Goal: Information Seeking & Learning: Learn about a topic

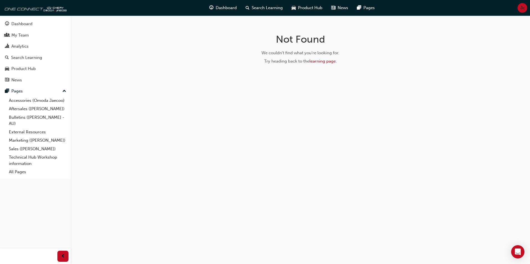
drag, startPoint x: 256, startPoint y: 11, endPoint x: 255, endPoint y: 15, distance: 3.6
click at [256, 12] on div "Search Learning" at bounding box center [264, 7] width 46 height 11
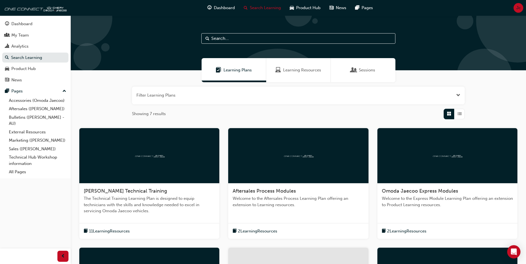
click at [295, 67] on div "Learning Resources" at bounding box center [298, 70] width 65 height 24
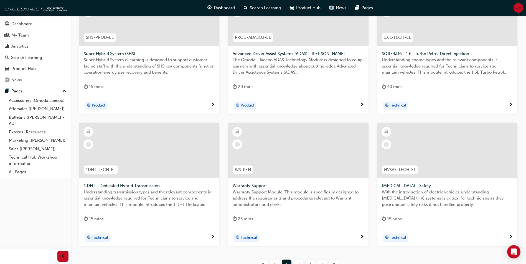
scroll to position [49, 0]
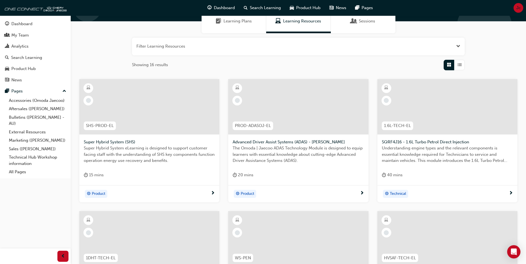
click at [90, 130] on div "SHS-PROD-EL" at bounding box center [100, 126] width 32 height 9
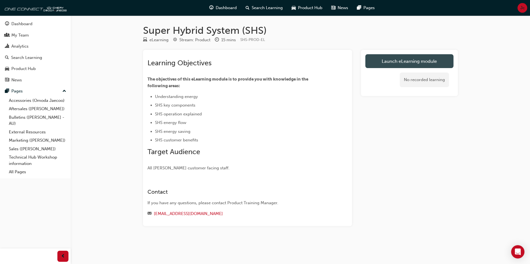
click at [403, 63] on link "Launch eLearning module" at bounding box center [409, 61] width 88 height 14
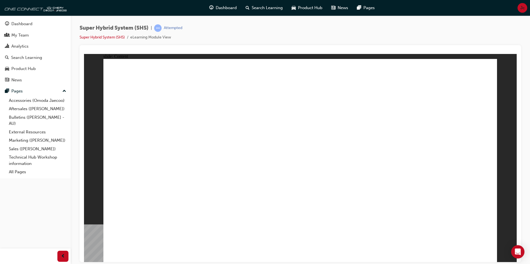
drag, startPoint x: 233, startPoint y: 163, endPoint x: 240, endPoint y: 170, distance: 10.0
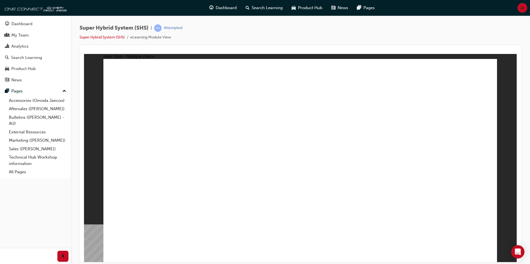
radio input "true"
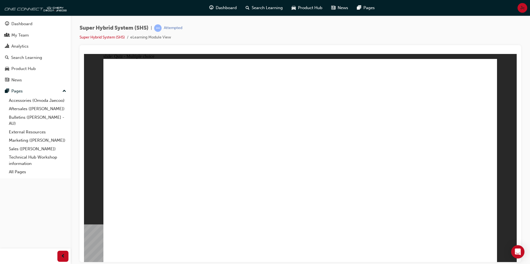
radio input "true"
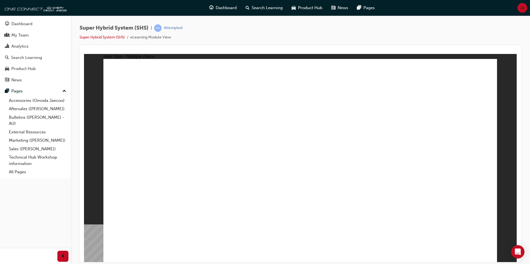
radio input "true"
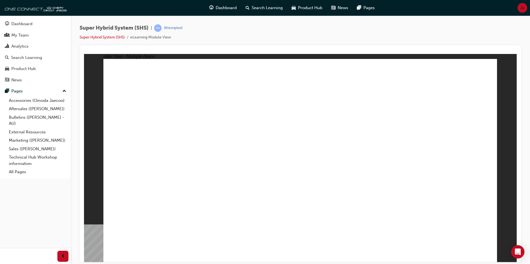
radio input "true"
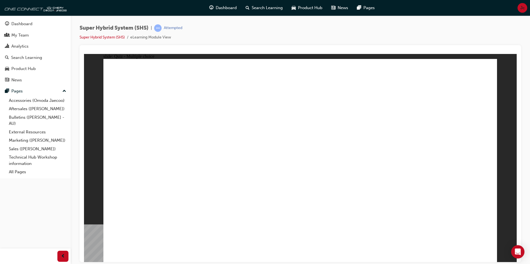
radio input "true"
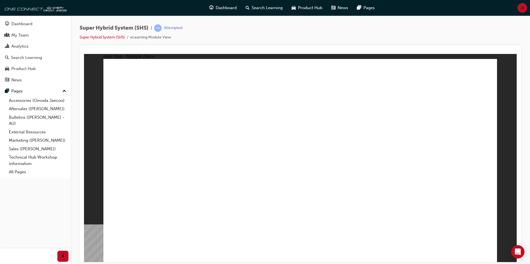
radio input "true"
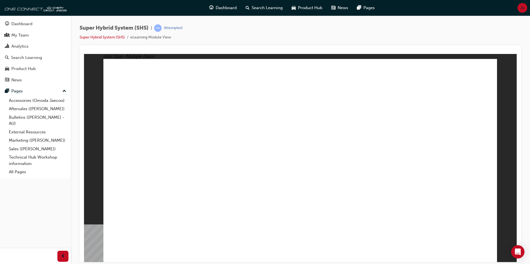
radio input "true"
drag, startPoint x: 294, startPoint y: 201, endPoint x: 306, endPoint y: 194, distance: 13.8
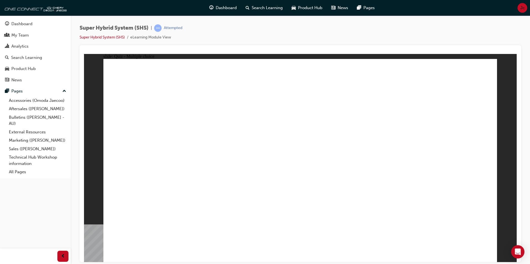
radio input "true"
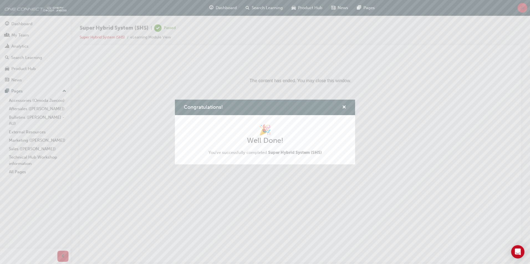
click at [341, 106] on div "Congratulations!" at bounding box center [342, 107] width 9 height 7
click at [342, 107] on span "cross-icon" at bounding box center [344, 107] width 4 height 5
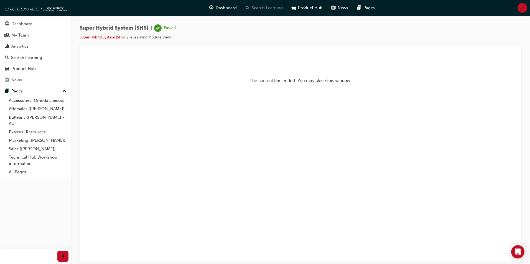
click at [268, 8] on span "Search Learning" at bounding box center [267, 8] width 31 height 6
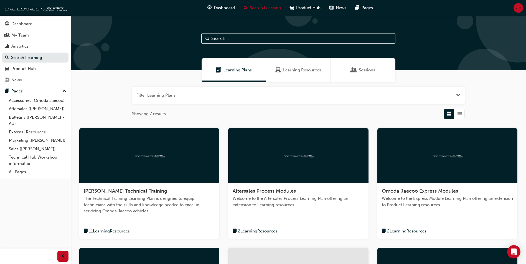
click at [294, 74] on div "Learning Resources" at bounding box center [298, 70] width 65 height 24
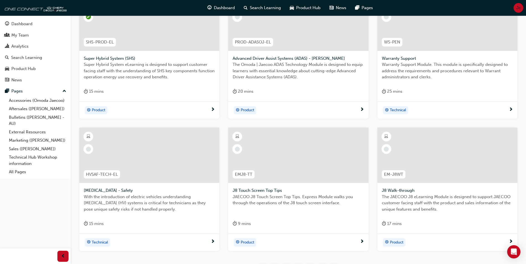
scroll to position [160, 0]
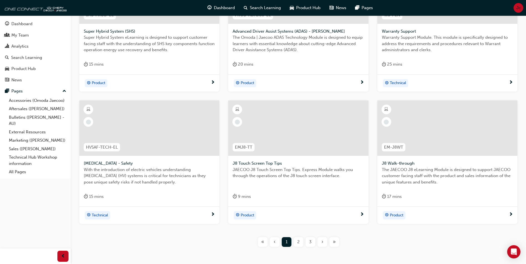
click at [298, 243] on span "2" at bounding box center [298, 242] width 2 height 6
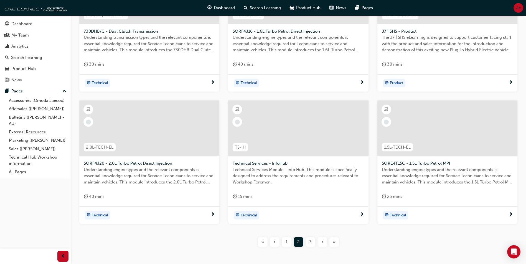
click at [311, 241] on span "3" at bounding box center [310, 242] width 2 height 6
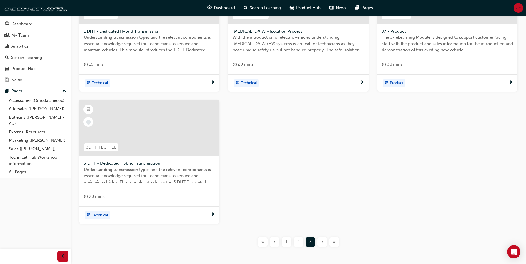
click at [298, 244] on span "2" at bounding box center [298, 242] width 2 height 6
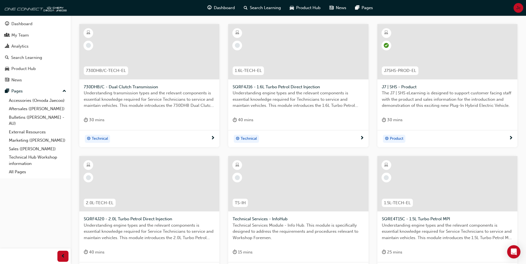
scroll to position [188, 0]
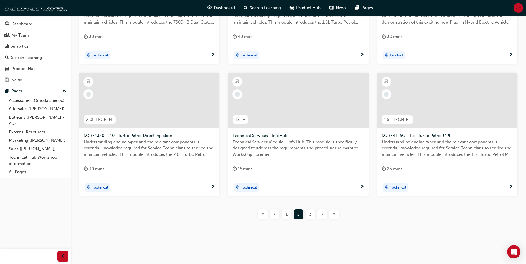
click at [287, 215] on span "1" at bounding box center [286, 214] width 2 height 6
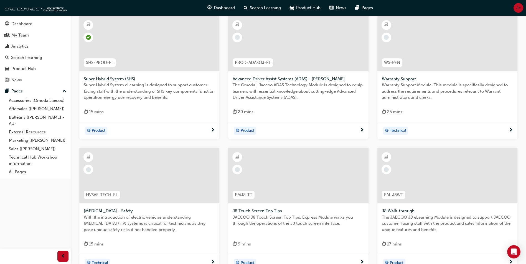
scroll to position [104, 0]
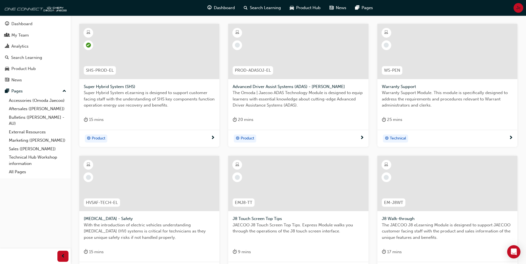
click at [268, 78] on div "PROD-ADASOJ-EL" at bounding box center [252, 70] width 49 height 17
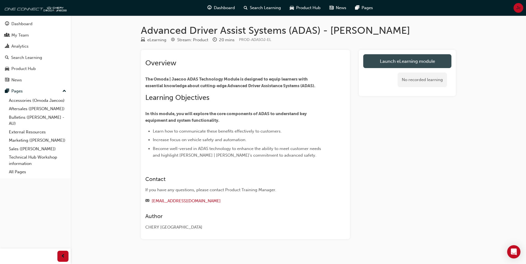
click at [407, 66] on link "Launch eLearning module" at bounding box center [407, 61] width 88 height 14
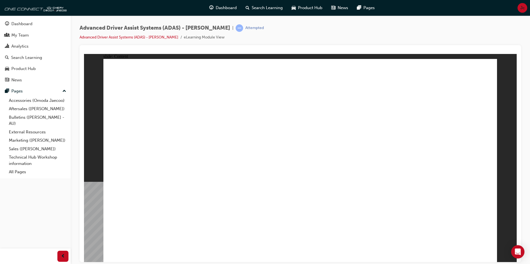
drag, startPoint x: 419, startPoint y: 220, endPoint x: 415, endPoint y: 225, distance: 6.9
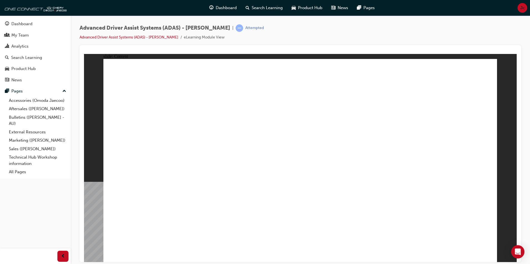
drag, startPoint x: 453, startPoint y: 218, endPoint x: 453, endPoint y: 223, distance: 4.7
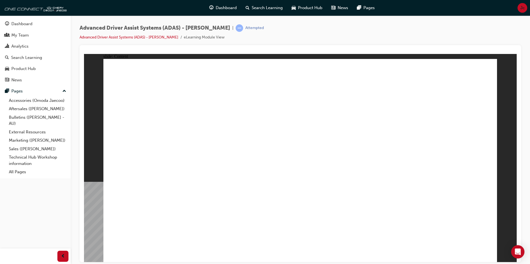
drag, startPoint x: 404, startPoint y: 200, endPoint x: 417, endPoint y: 199, distance: 13.0
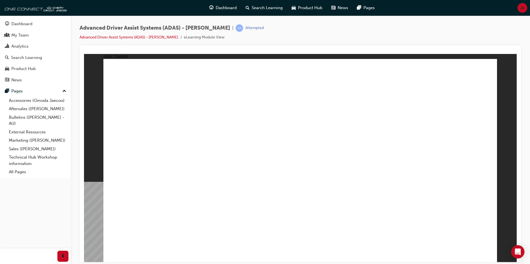
drag, startPoint x: 437, startPoint y: 123, endPoint x: 441, endPoint y: 121, distance: 5.2
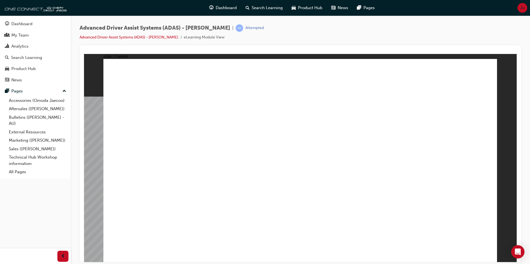
drag, startPoint x: 246, startPoint y: 107, endPoint x: 245, endPoint y: 95, distance: 11.9
drag, startPoint x: 177, startPoint y: 92, endPoint x: 263, endPoint y: 111, distance: 87.9
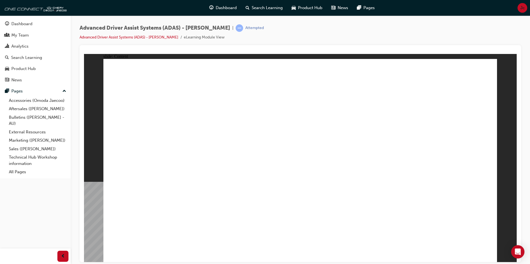
drag, startPoint x: 415, startPoint y: 118, endPoint x: 413, endPoint y: 119, distance: 3.0
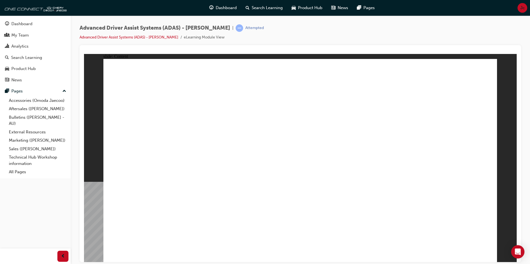
drag, startPoint x: 354, startPoint y: 156, endPoint x: 361, endPoint y: 164, distance: 10.3
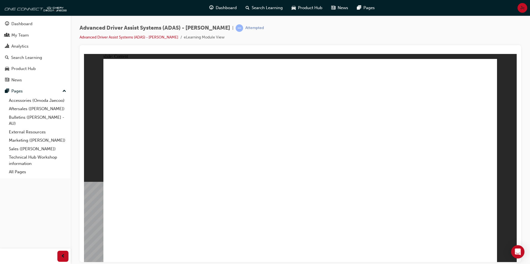
drag, startPoint x: 384, startPoint y: 147, endPoint x: 382, endPoint y: 155, distance: 8.1
drag, startPoint x: 324, startPoint y: 131, endPoint x: 331, endPoint y: 159, distance: 28.8
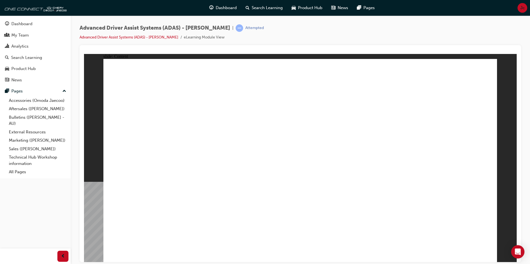
drag, startPoint x: 336, startPoint y: 90, endPoint x: 321, endPoint y: 87, distance: 14.7
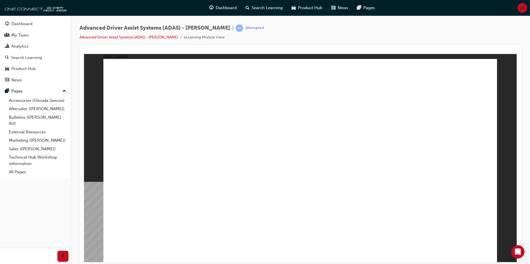
drag, startPoint x: 154, startPoint y: 65, endPoint x: 135, endPoint y: 61, distance: 19.3
click at [126, 34] on li "Advanced Driver Assist Systems (ADAS) - [PERSON_NAME]" at bounding box center [132, 37] width 104 height 6
drag, startPoint x: 212, startPoint y: 156, endPoint x: 311, endPoint y: 186, distance: 103.3
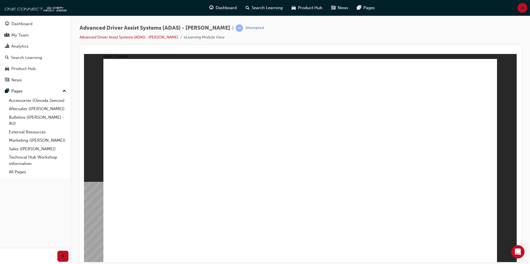
drag, startPoint x: 328, startPoint y: 187, endPoint x: 380, endPoint y: 181, distance: 51.9
drag, startPoint x: 432, startPoint y: 132, endPoint x: 426, endPoint y: 118, distance: 14.6
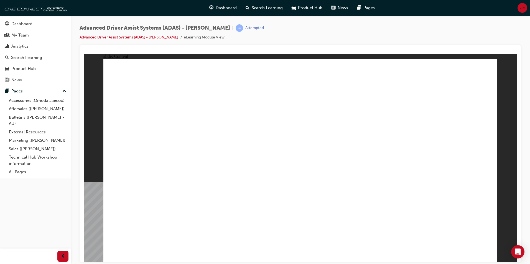
drag, startPoint x: 426, startPoint y: 118, endPoint x: 384, endPoint y: 111, distance: 42.2
drag, startPoint x: 384, startPoint y: 111, endPoint x: 376, endPoint y: 111, distance: 8.6
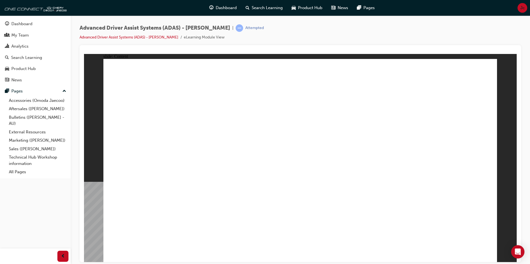
drag, startPoint x: 265, startPoint y: 163, endPoint x: 209, endPoint y: 150, distance: 56.7
drag, startPoint x: 307, startPoint y: 225, endPoint x: 310, endPoint y: 225, distance: 2.8
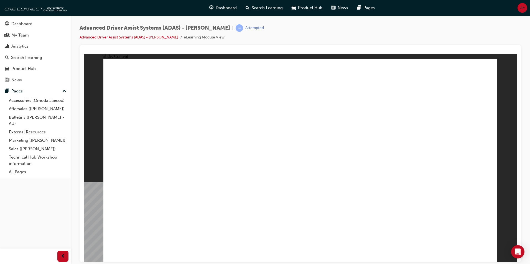
drag, startPoint x: 351, startPoint y: 162, endPoint x: 358, endPoint y: 165, distance: 7.6
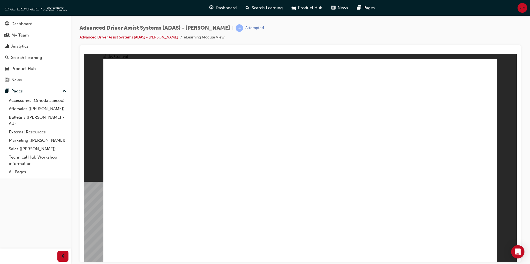
drag, startPoint x: 283, startPoint y: 202, endPoint x: 286, endPoint y: 205, distance: 3.9
drag, startPoint x: 381, startPoint y: 209, endPoint x: 401, endPoint y: 112, distance: 99.3
drag, startPoint x: 327, startPoint y: 219, endPoint x: 351, endPoint y: 186, distance: 40.5
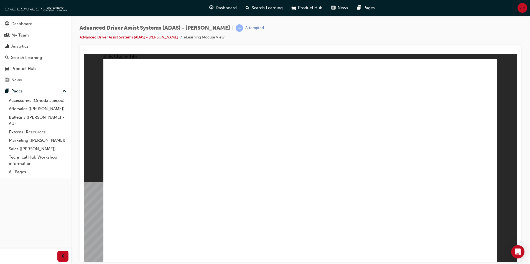
drag, startPoint x: 312, startPoint y: 179, endPoint x: 426, endPoint y: 136, distance: 122.1
drag, startPoint x: 420, startPoint y: 177, endPoint x: 410, endPoint y: 124, distance: 53.4
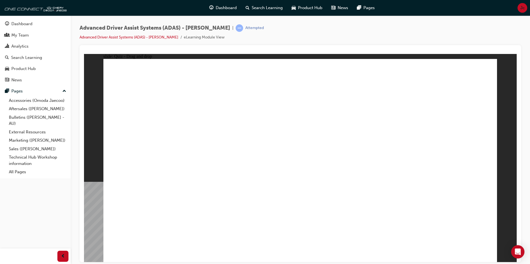
drag, startPoint x: 174, startPoint y: 131, endPoint x: 171, endPoint y: 174, distance: 43.6
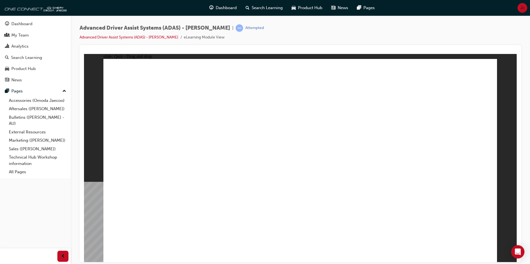
drag, startPoint x: 171, startPoint y: 217, endPoint x: 400, endPoint y: 121, distance: 248.3
drag, startPoint x: 320, startPoint y: 192, endPoint x: 398, endPoint y: 106, distance: 116.5
drag, startPoint x: 310, startPoint y: 218, endPoint x: 325, endPoint y: 112, distance: 106.6
drag, startPoint x: 367, startPoint y: 223, endPoint x: 325, endPoint y: 122, distance: 109.2
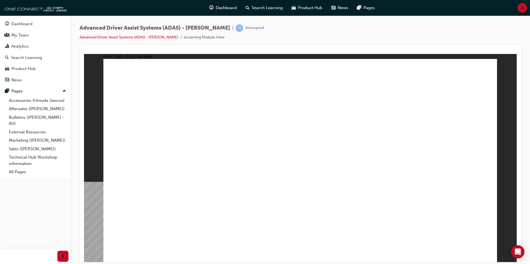
checkbox input "true"
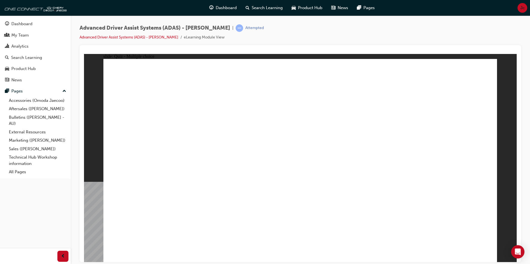
drag, startPoint x: 302, startPoint y: 77, endPoint x: 181, endPoint y: 204, distance: 176.0
drag, startPoint x: 308, startPoint y: 98, endPoint x: 212, endPoint y: 180, distance: 125.8
drag, startPoint x: 342, startPoint y: 97, endPoint x: 213, endPoint y: 188, distance: 158.6
